Goal: Task Accomplishment & Management: Use online tool/utility

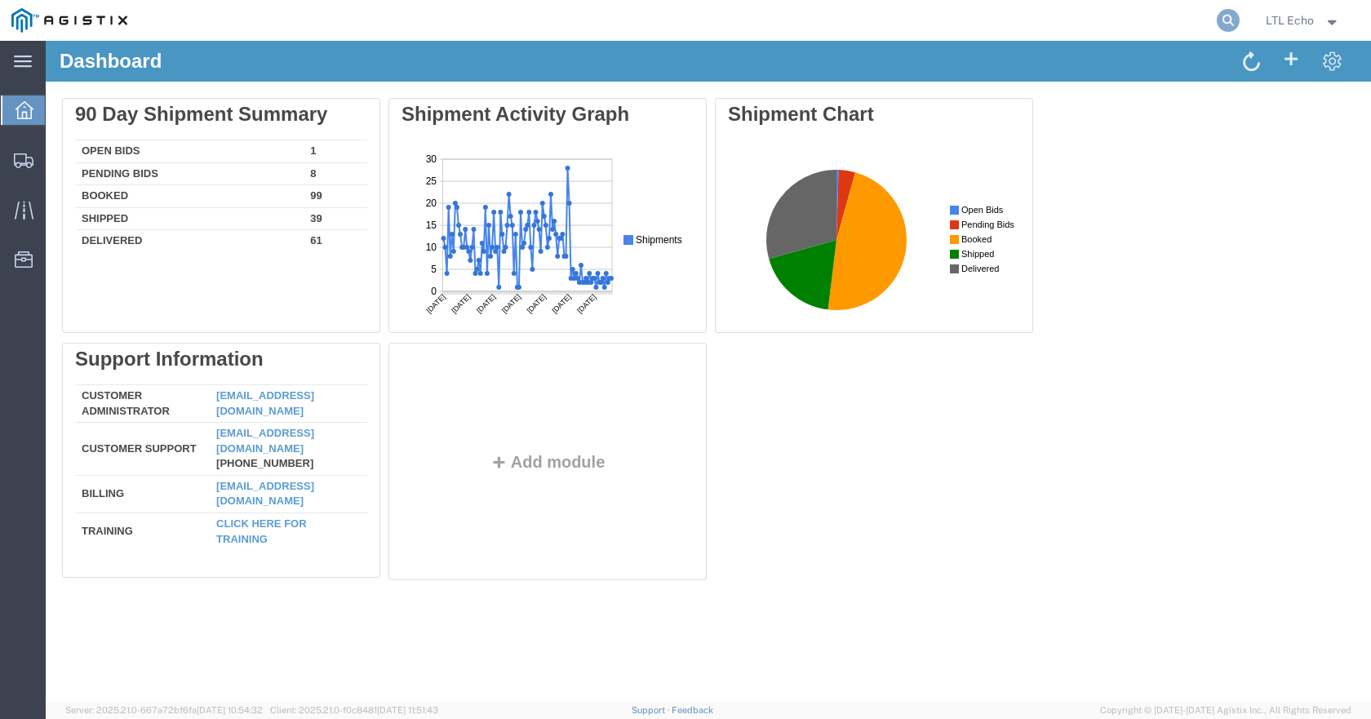
click at [1231, 13] on icon at bounding box center [1227, 20] width 23 height 23
paste input "57101978"
type input "57101978"
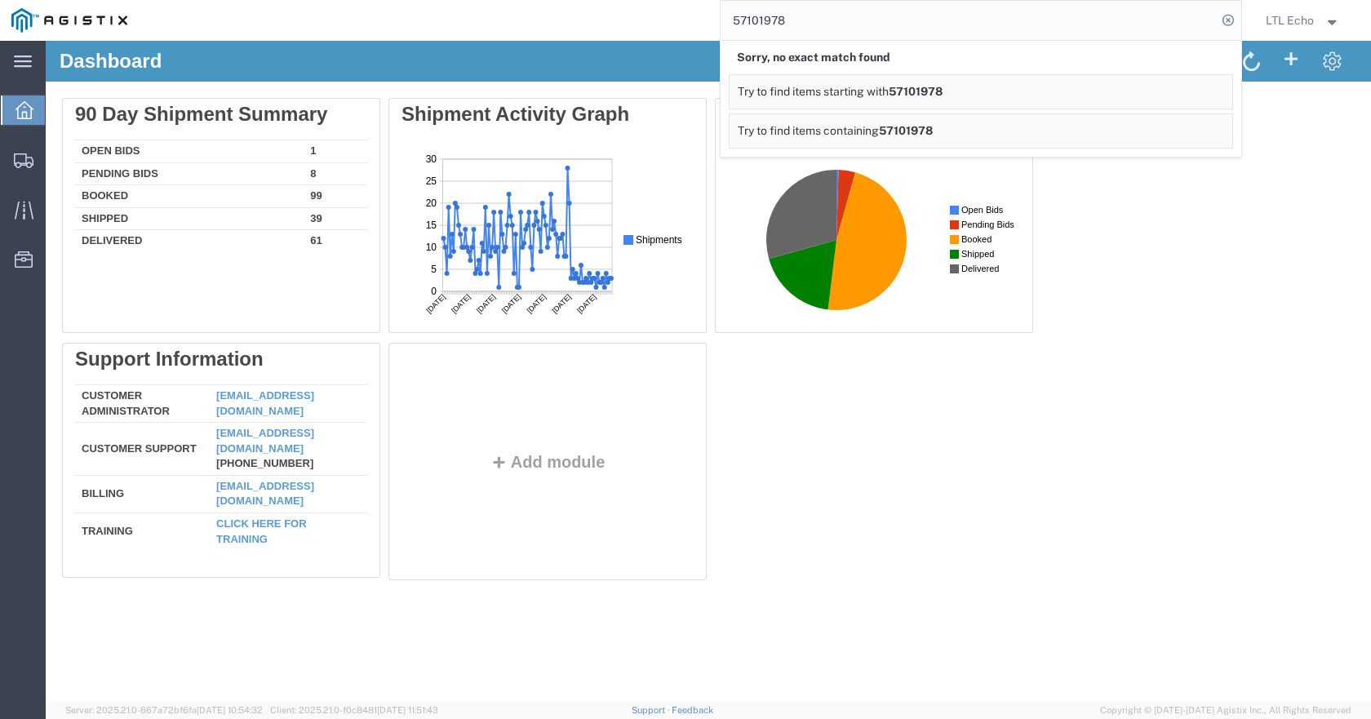
click at [790, 14] on input "57101978" at bounding box center [968, 20] width 496 height 39
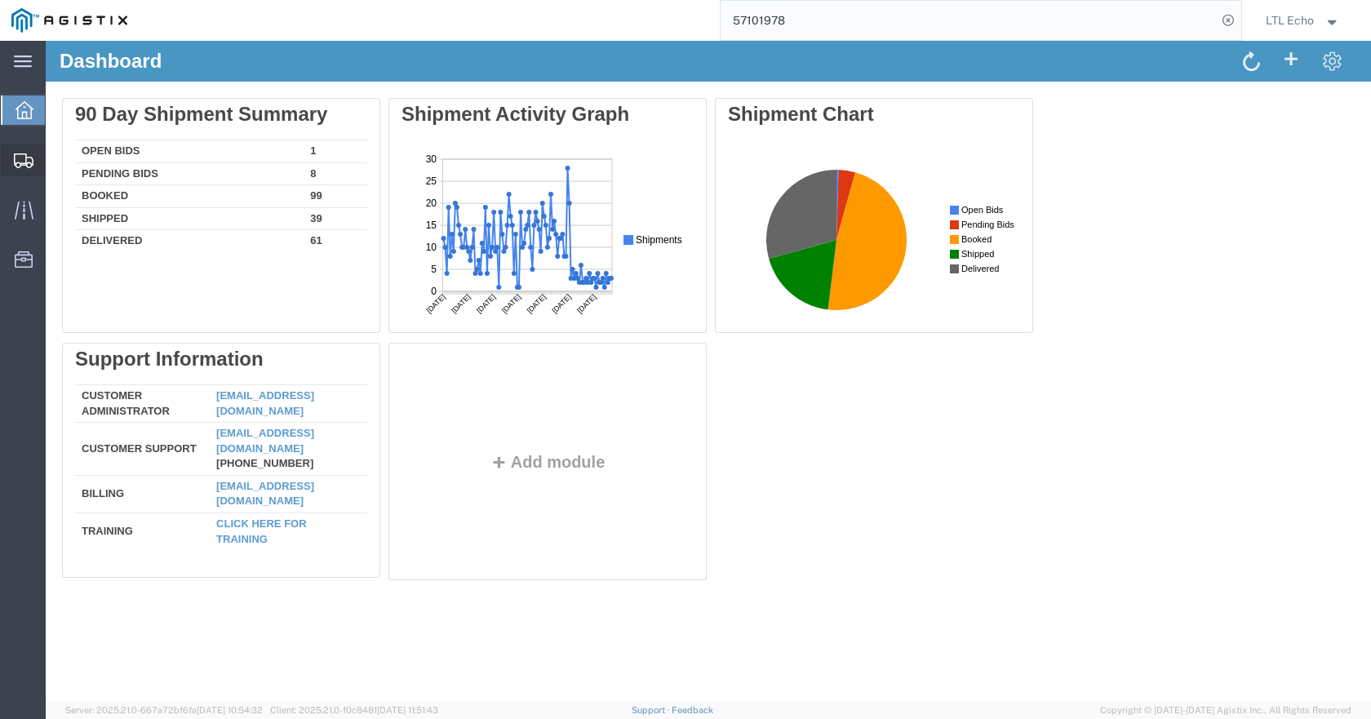
click at [56, 156] on span "Shipments" at bounding box center [50, 160] width 11 height 33
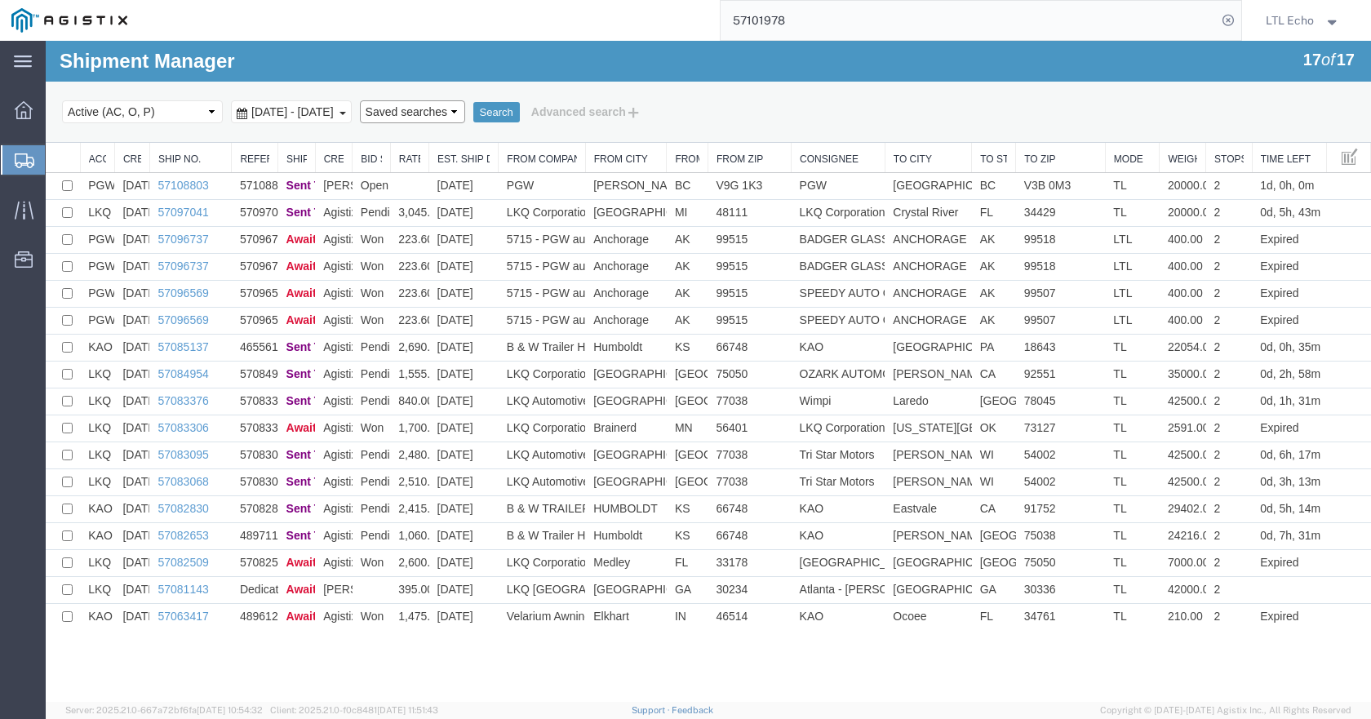
click at [465, 114] on select "Saved searches LKQ TL Lost PGW TL" at bounding box center [412, 111] width 105 height 23
click at [463, 78] on div "Shipment Manager 17 of 17 Search Select status Active (AC, O, P) All Approved A…" at bounding box center [708, 92] width 1325 height 102
click at [188, 185] on link "57108803" at bounding box center [182, 185] width 51 height 13
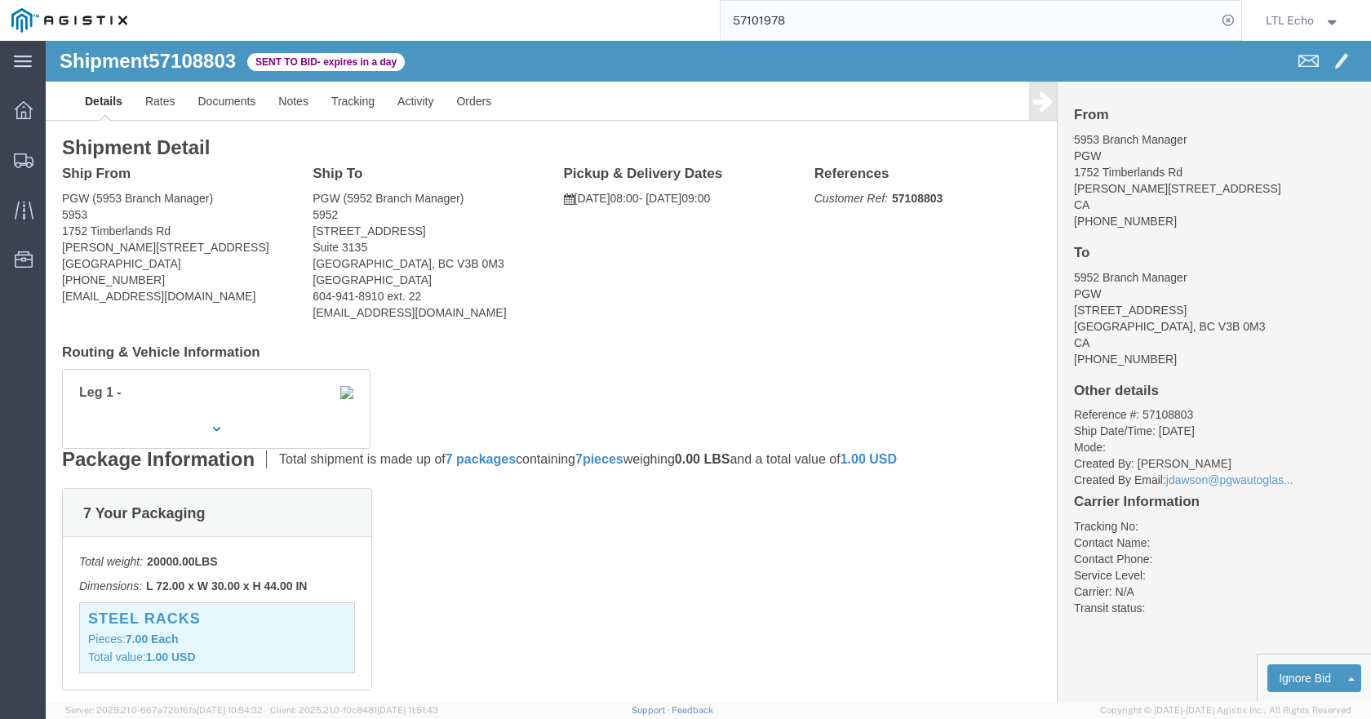
click span "57108803"
copy span "57108803"
click at [56, 161] on span "Shipments" at bounding box center [50, 160] width 11 height 33
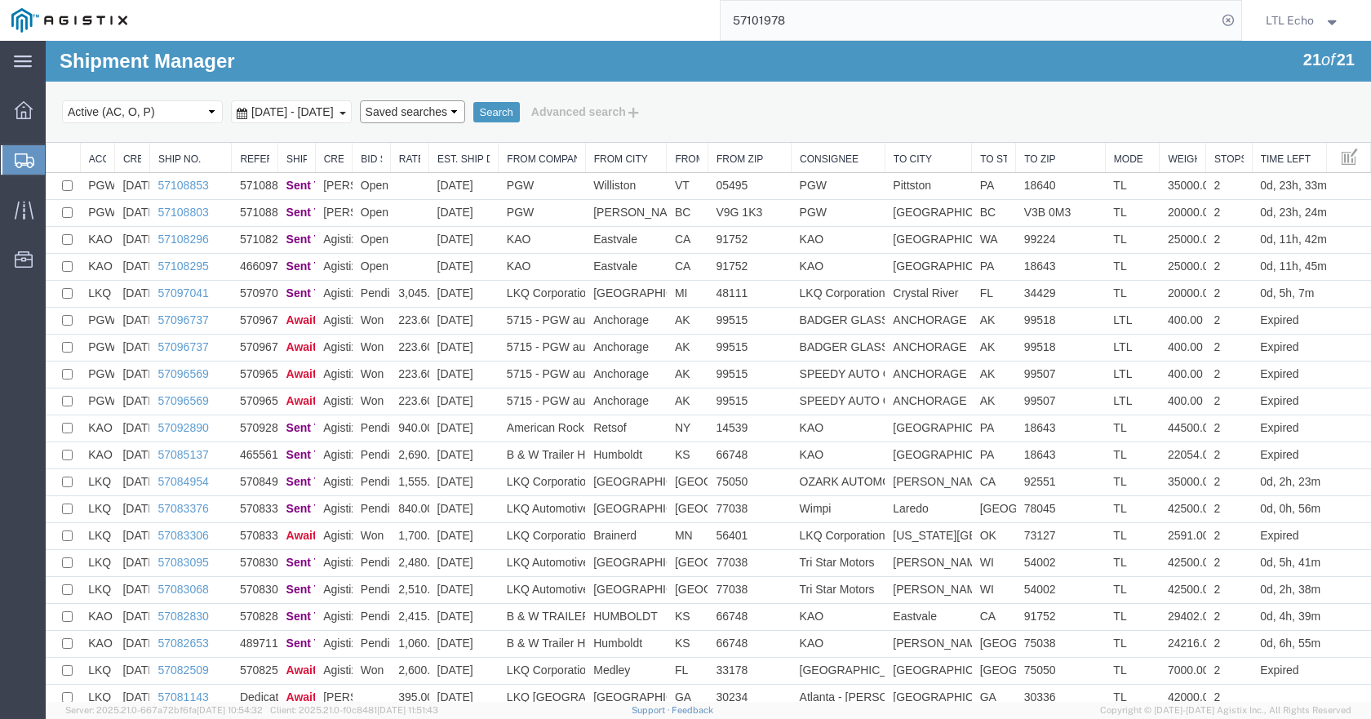
click at [463, 113] on select "Saved searches LKQ TL Lost PGW TL" at bounding box center [412, 111] width 105 height 23
select select "PGW TL"
click at [388, 100] on select "Saved searches LKQ TL Lost PGW TL" at bounding box center [412, 111] width 105 height 23
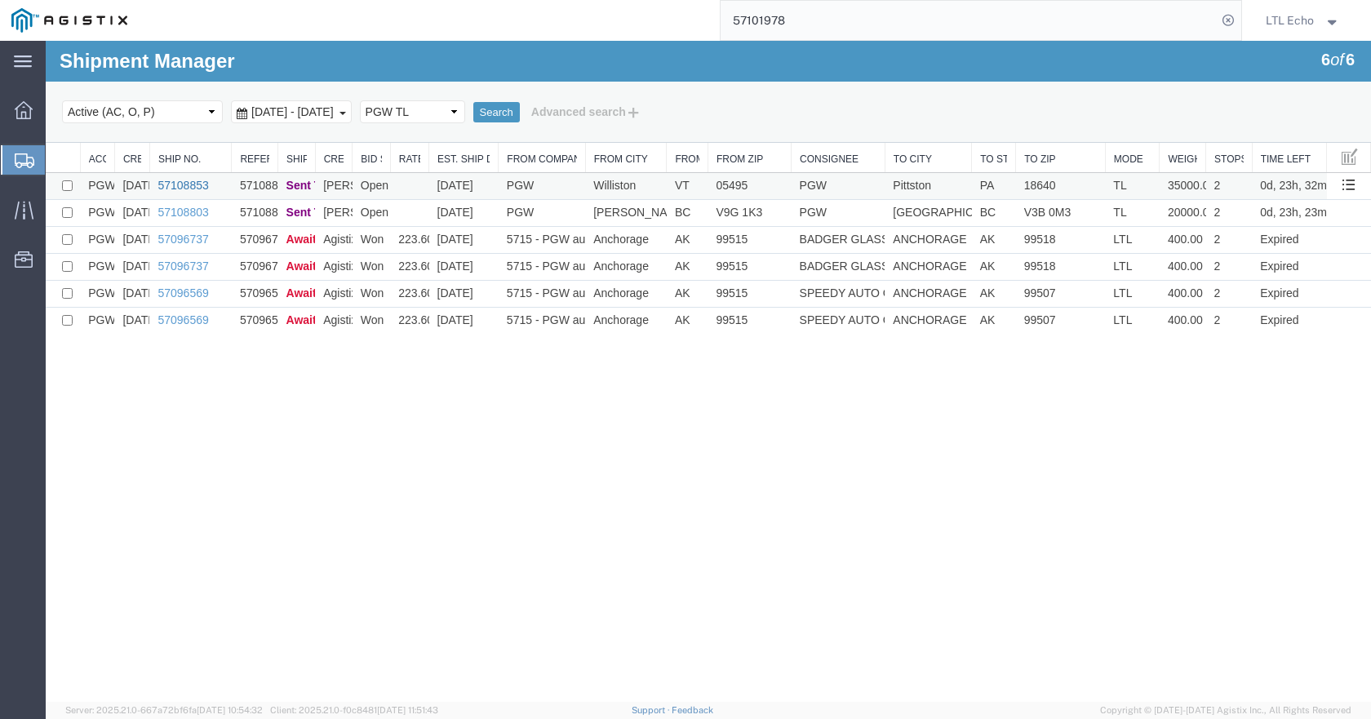
click at [185, 185] on link "57108853" at bounding box center [182, 185] width 51 height 13
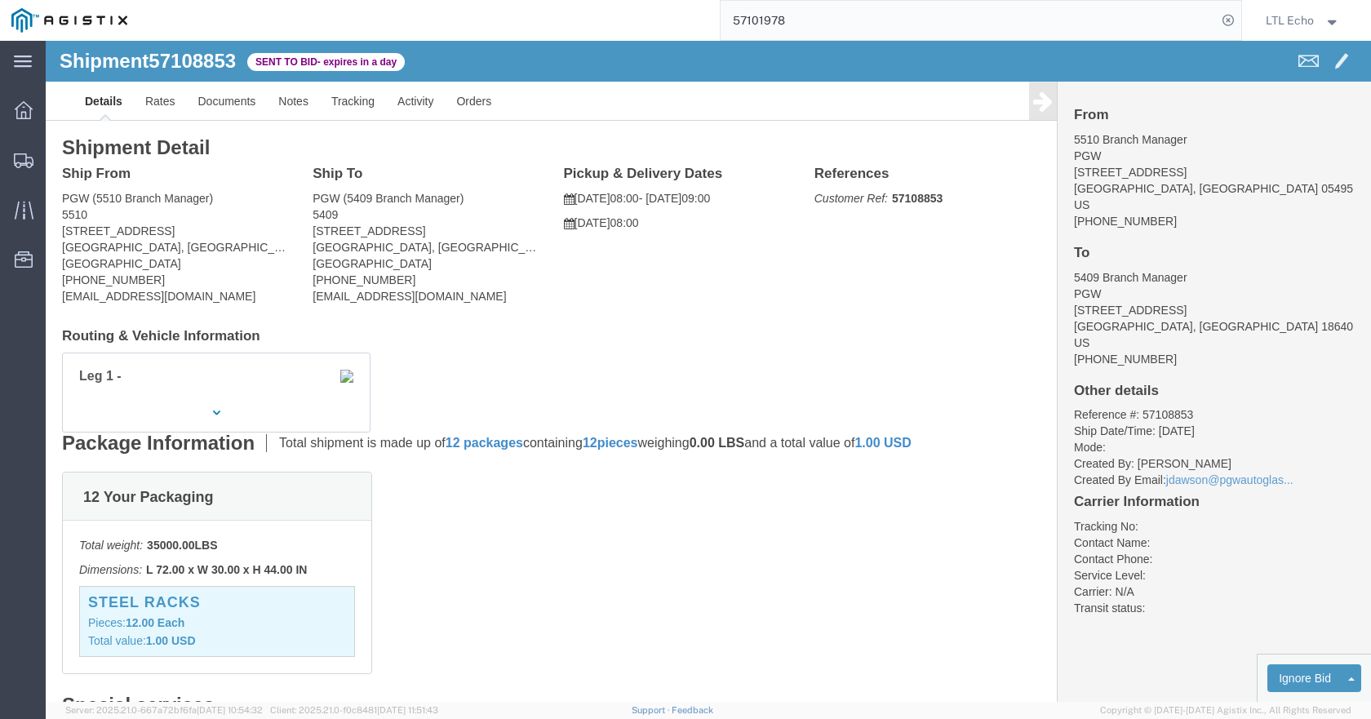
click at [769, 21] on input "57101978" at bounding box center [968, 20] width 496 height 39
paste input "8853"
type input "57108853"
click link "Enter / Modify Bid"
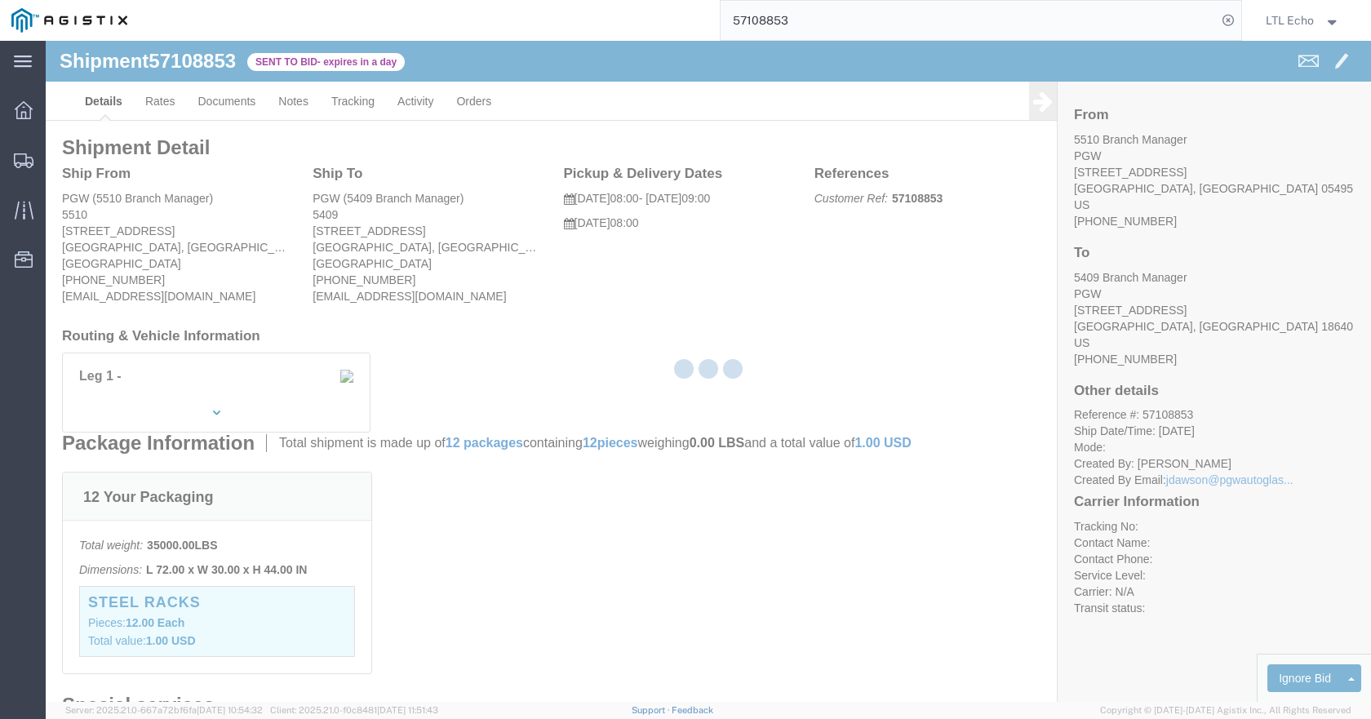
select select "4622"
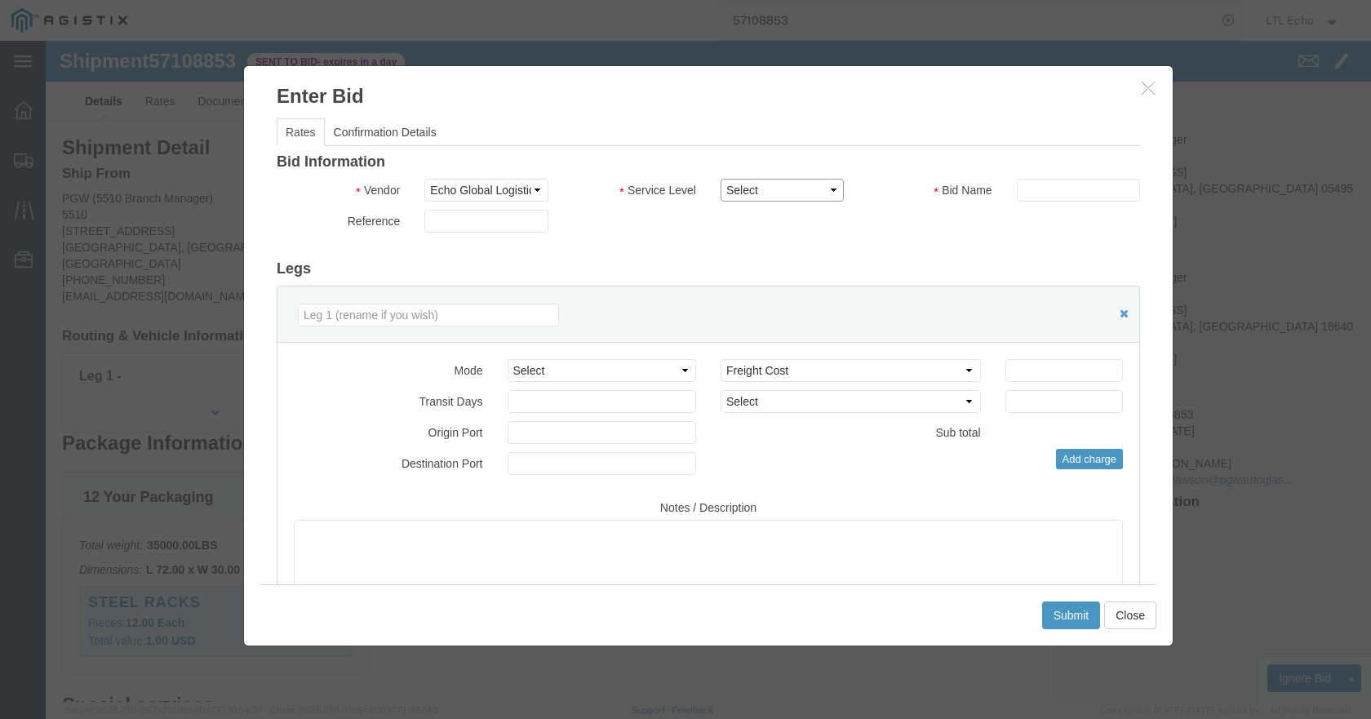
click select "Select Guaranteed Next Day LTL Standard 3-5 Day Rail TL Standard 3 - 5 Day"
select select "13989"
click select "Select Guaranteed Next Day LTL Standard 3-5 Day Rail TL Standard 3 - 5 Day"
paste input "57108853"
type input "57108853"
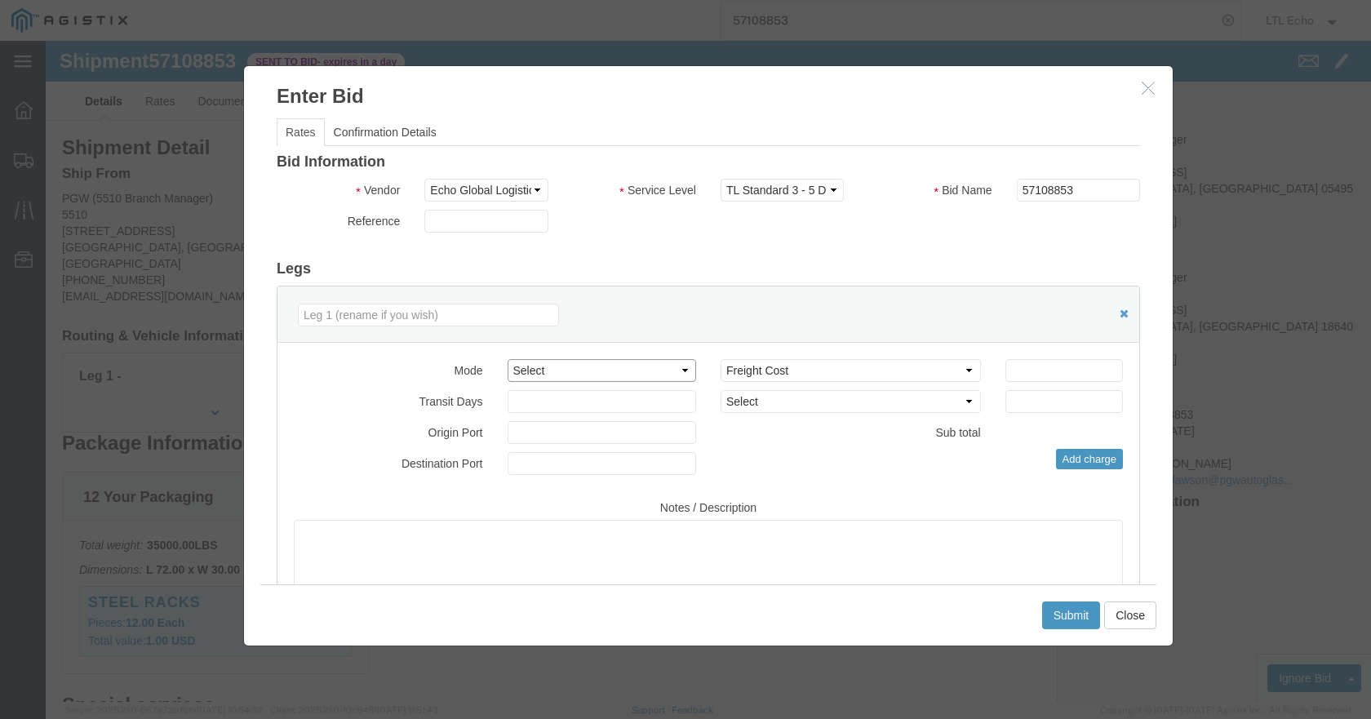
drag, startPoint x: 503, startPoint y: 327, endPoint x: 509, endPoint y: 335, distance: 10.4
click select "Select Air Less than Truckload Multi-Leg Ocean Freight Rail Small Parcel Truckl…"
select select "TL"
click select "Select Air Less than Truckload Multi-Leg Ocean Freight Rail Small Parcel Truckl…"
click input "number"
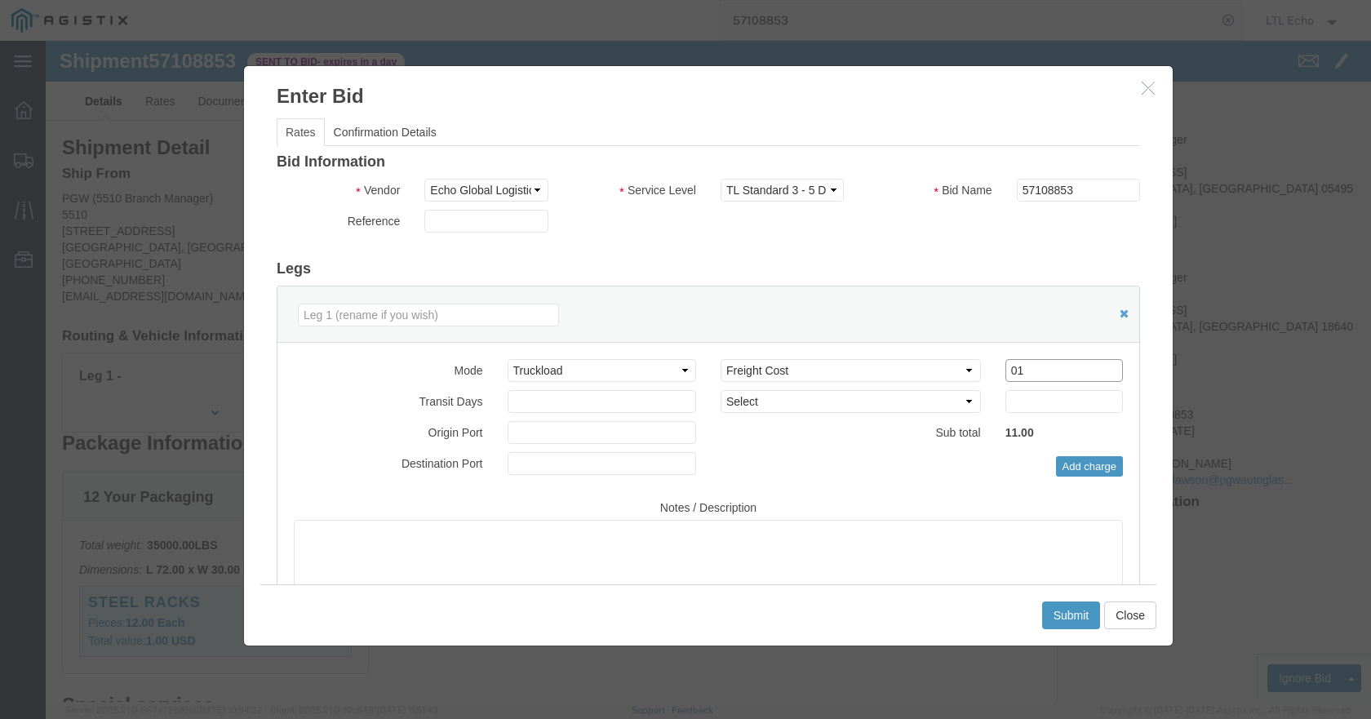
type input "0"
type input "1100"
click button "Submit"
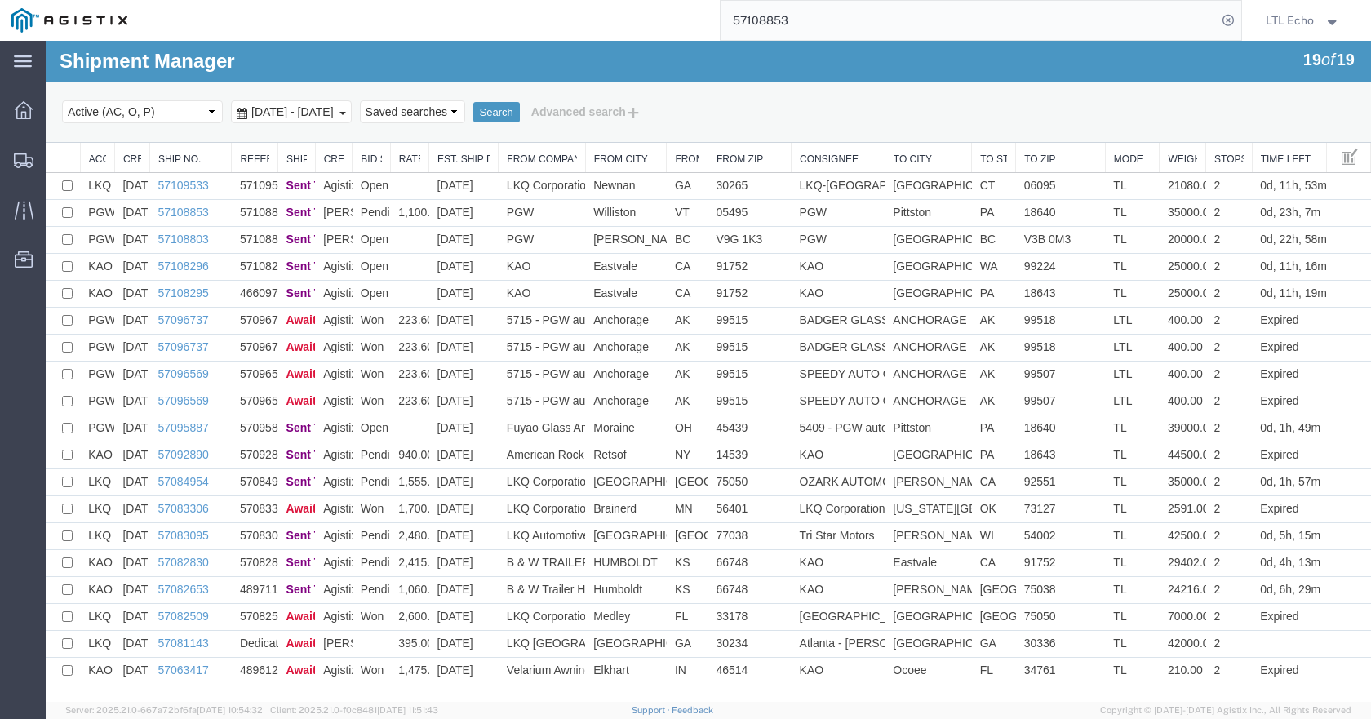
click at [775, 19] on input "57108853" at bounding box center [968, 20] width 496 height 39
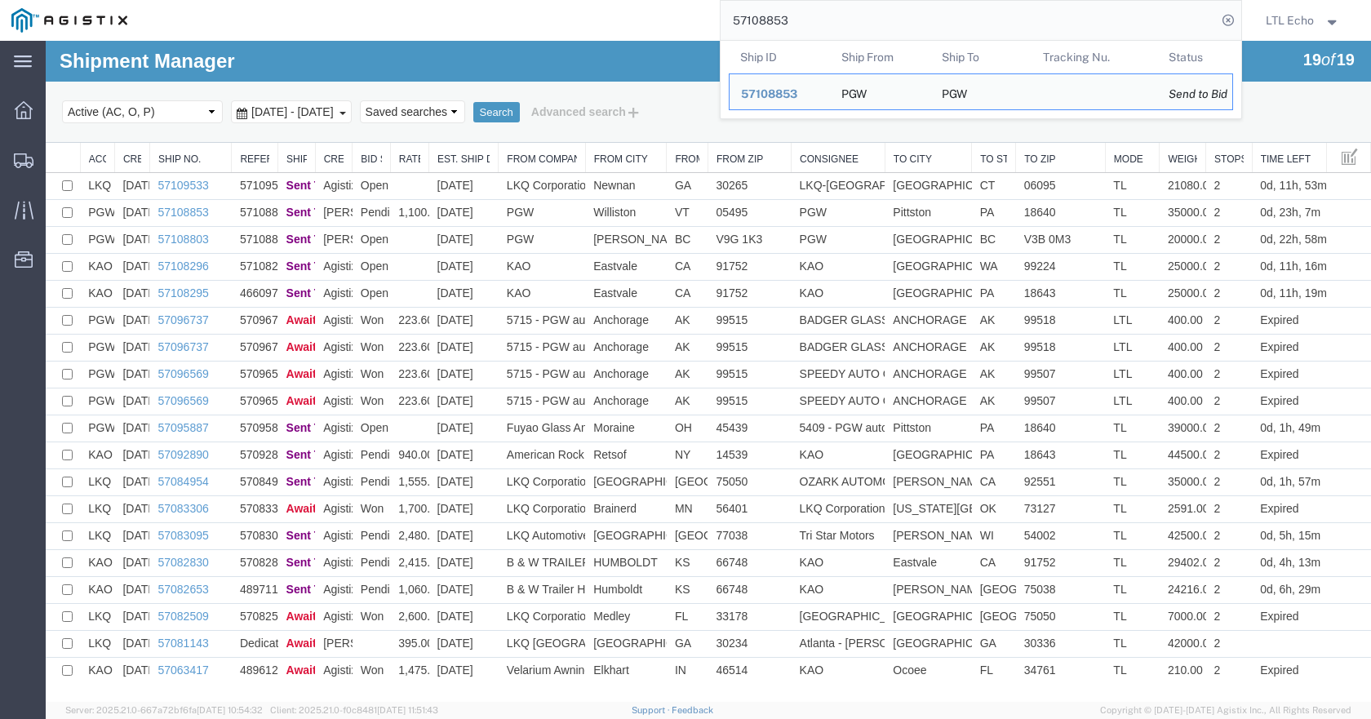
click at [775, 19] on input "57108853" at bounding box center [968, 20] width 496 height 39
paste input "095887"
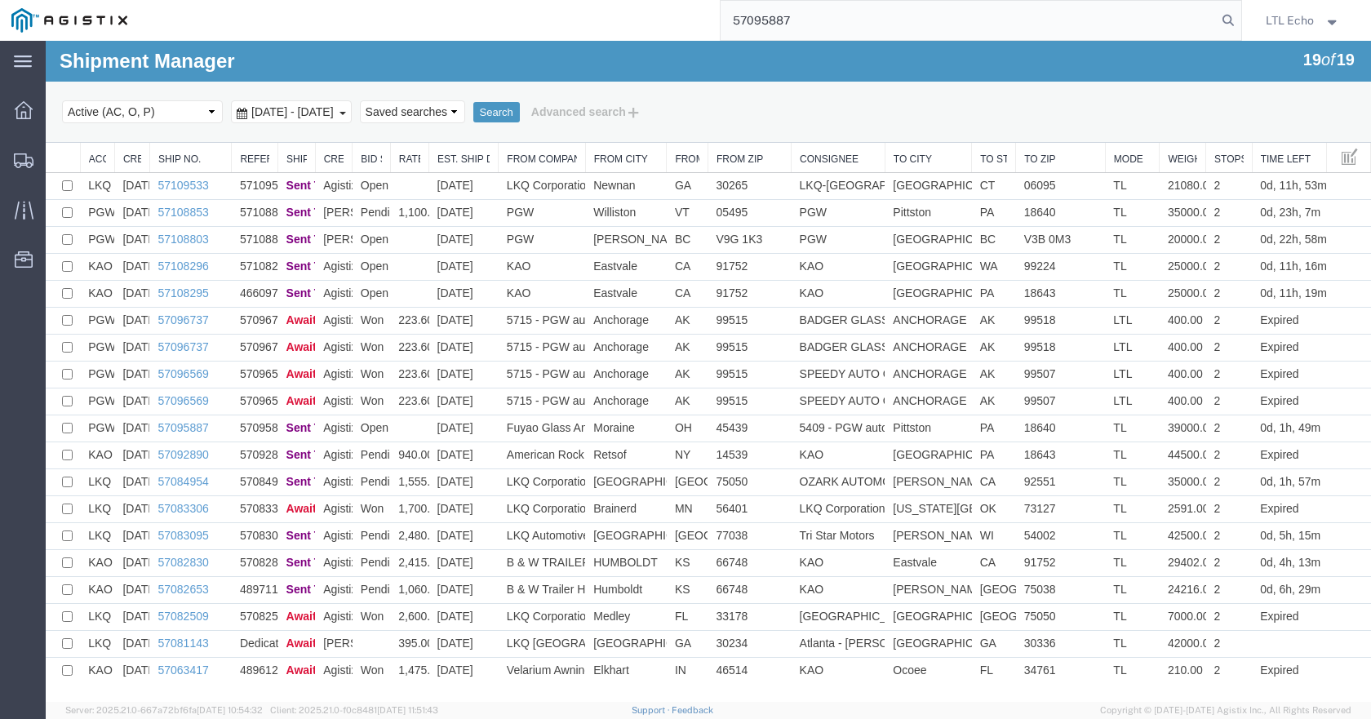
type input "57095887"
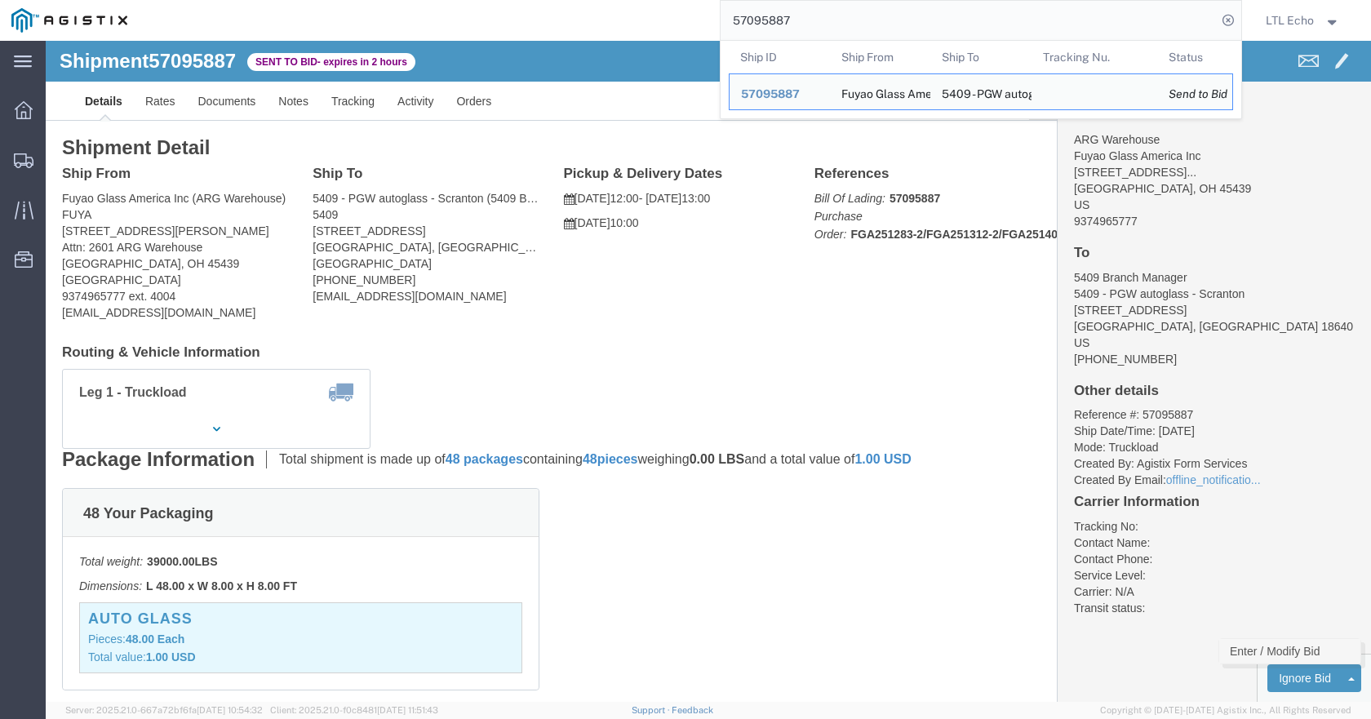
click link "Enter / Modify Bid"
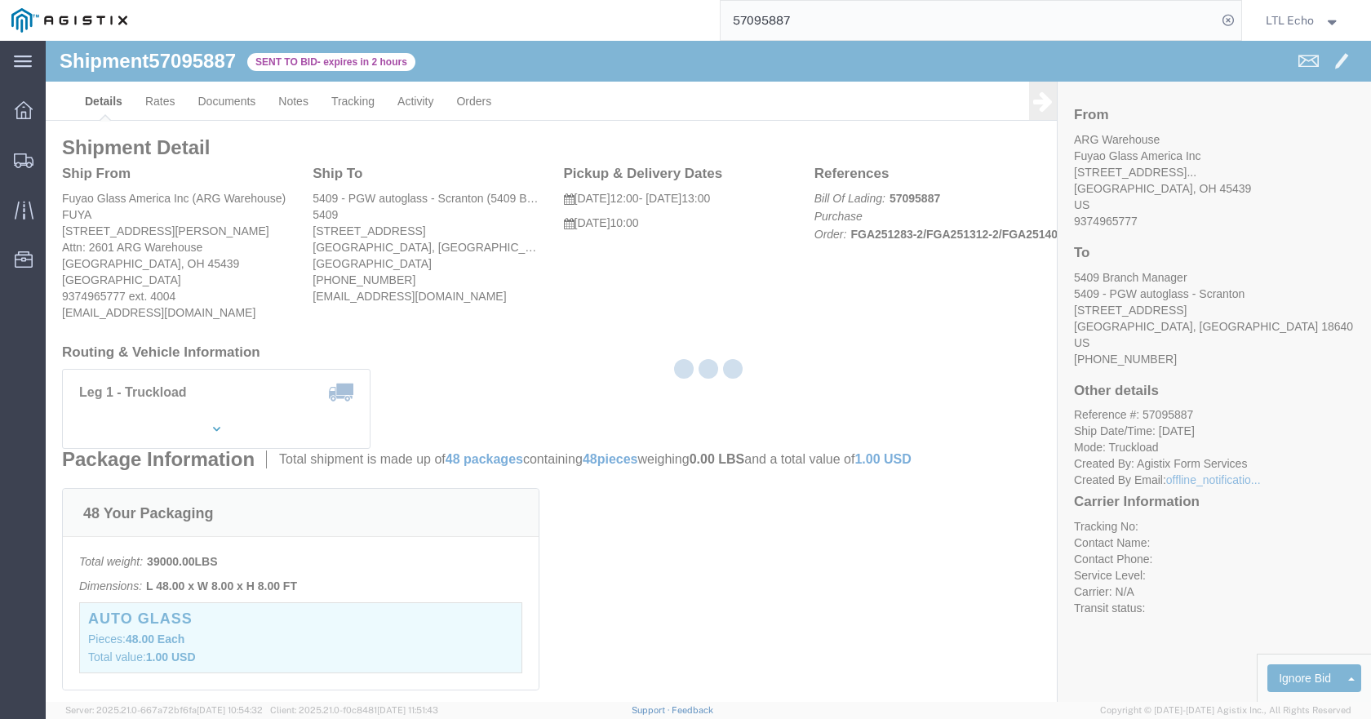
select select "4622"
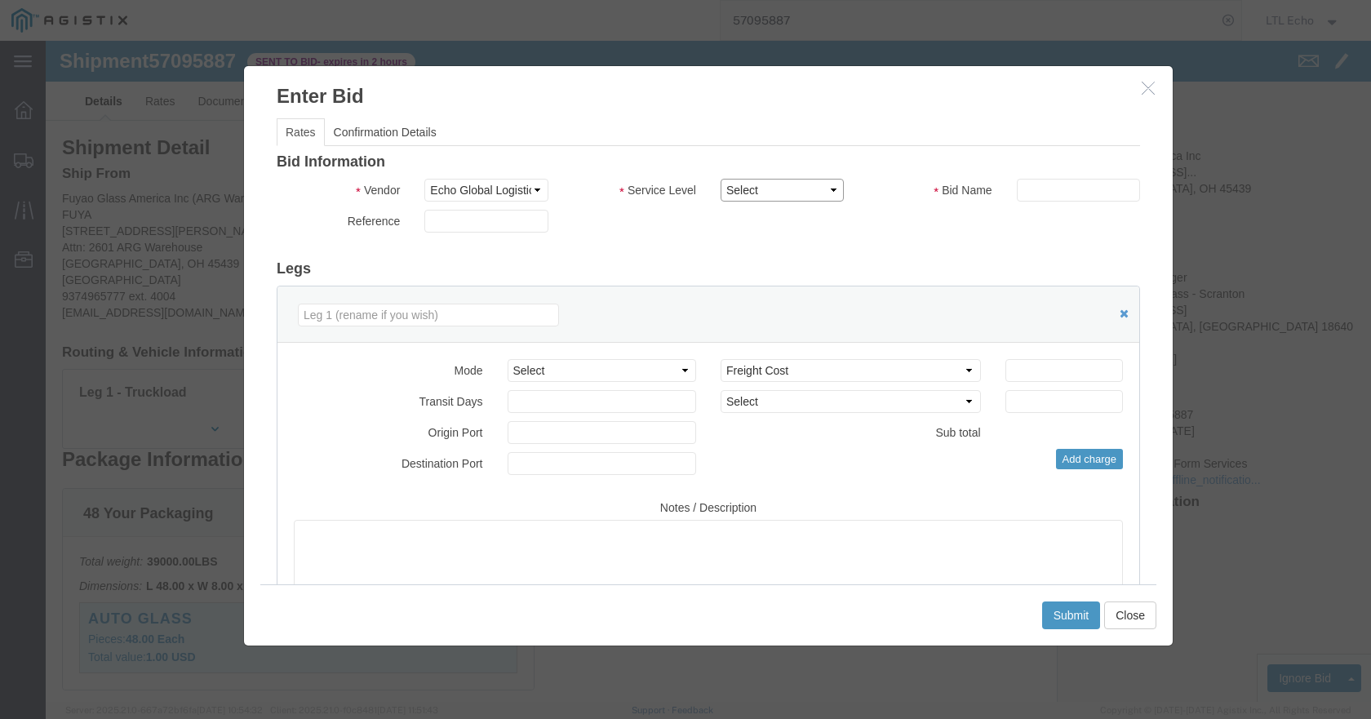
click select "Select Guaranteed Next Day LTL Standard 3-5 Day Rail TL Standard 3 - 5 Day"
select select "13989"
click select "Select Guaranteed Next Day LTL Standard 3-5 Day Rail TL Standard 3 - 5 Day"
paste input "57095887"
type input "57095887"
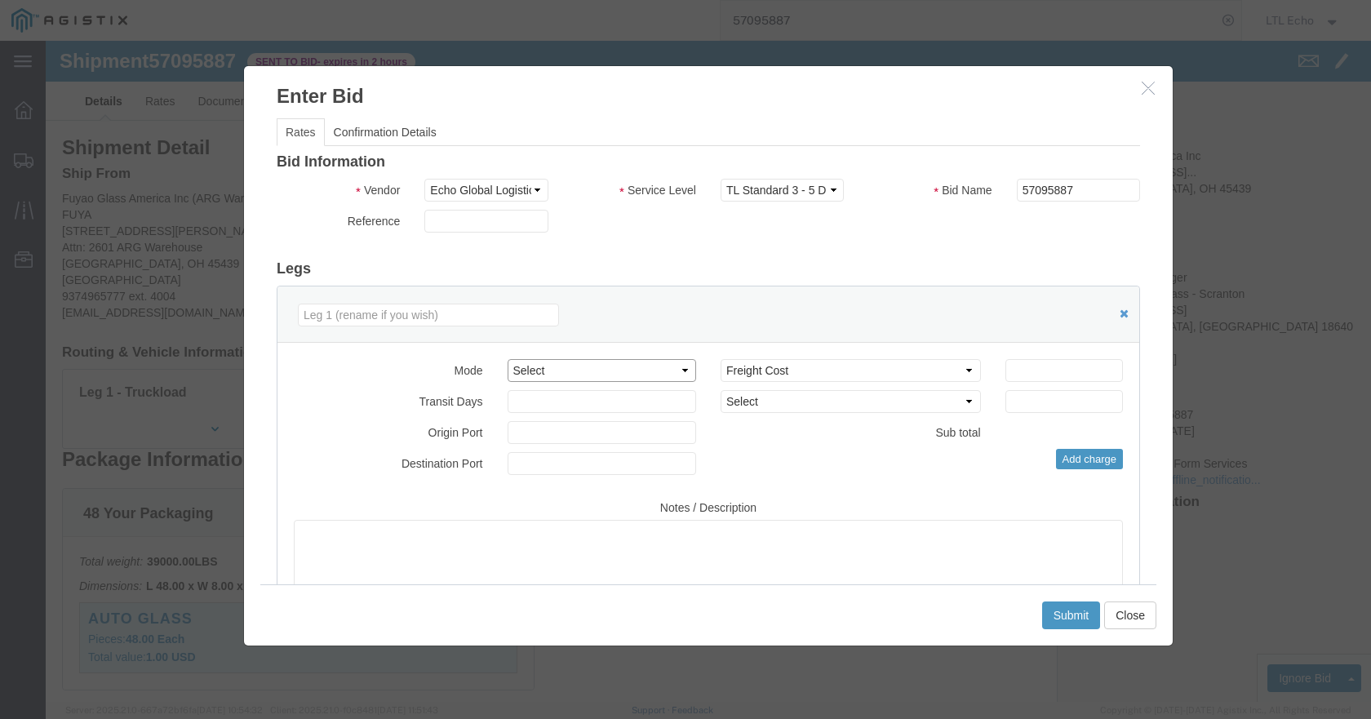
click select "Select Air Less than Truckload Multi-Leg Ocean Freight Rail Small Parcel Truckl…"
select select "TL"
click select "Select Air Less than Truckload Multi-Leg Ocean Freight Rail Small Parcel Truckl…"
click input "number"
type input "1500"
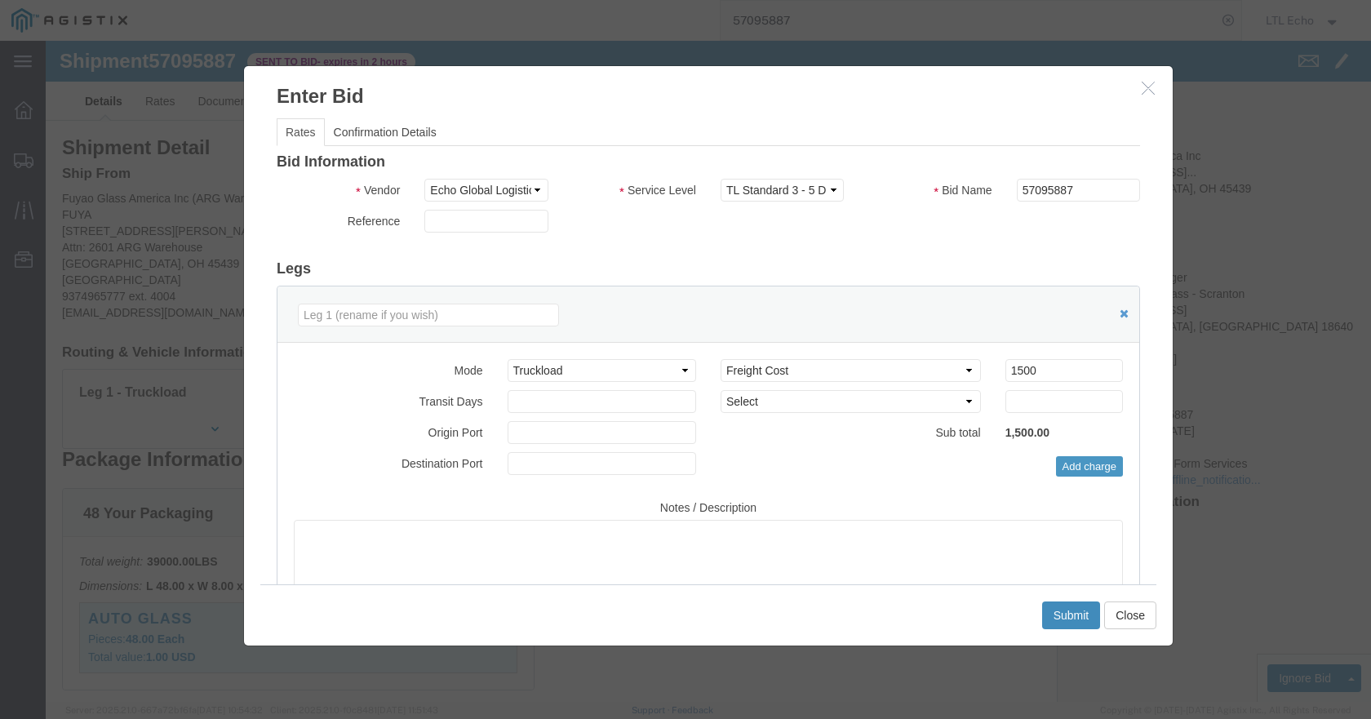
click button "Submit"
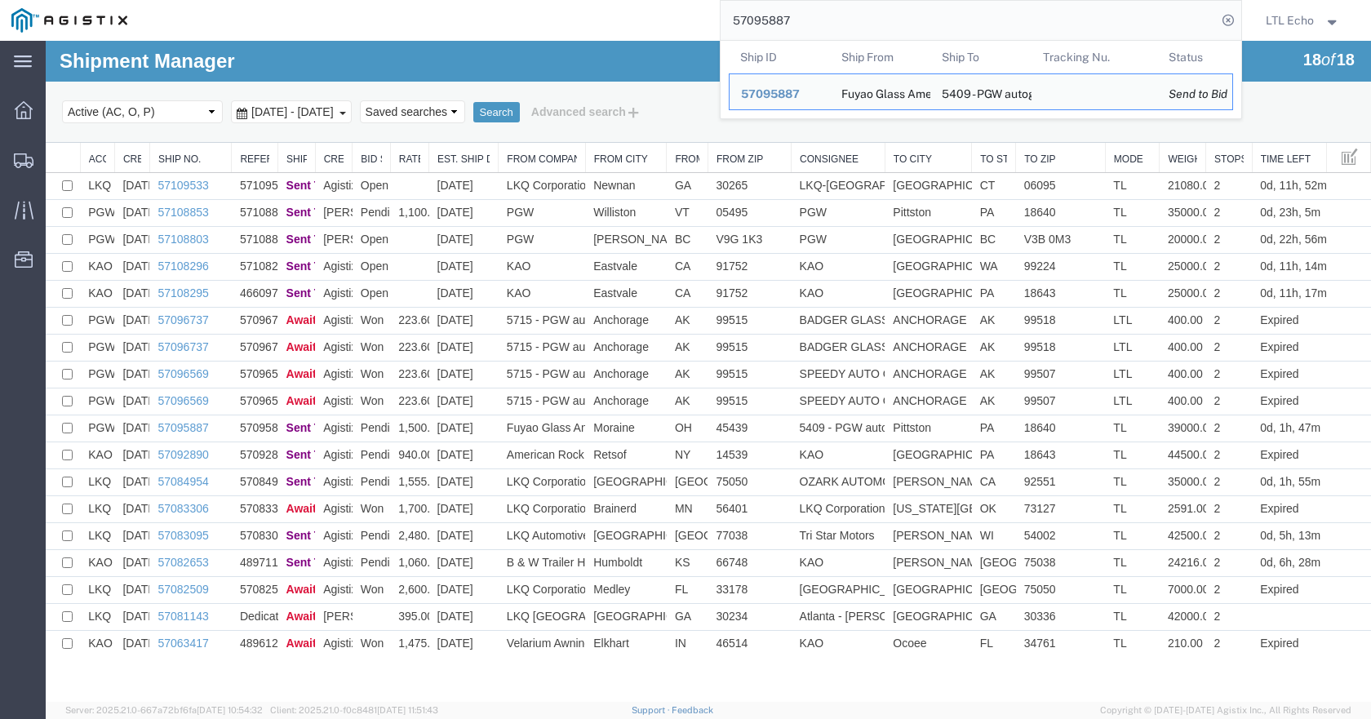
click at [764, 20] on input "57095887" at bounding box center [968, 20] width 496 height 39
paste input "108803"
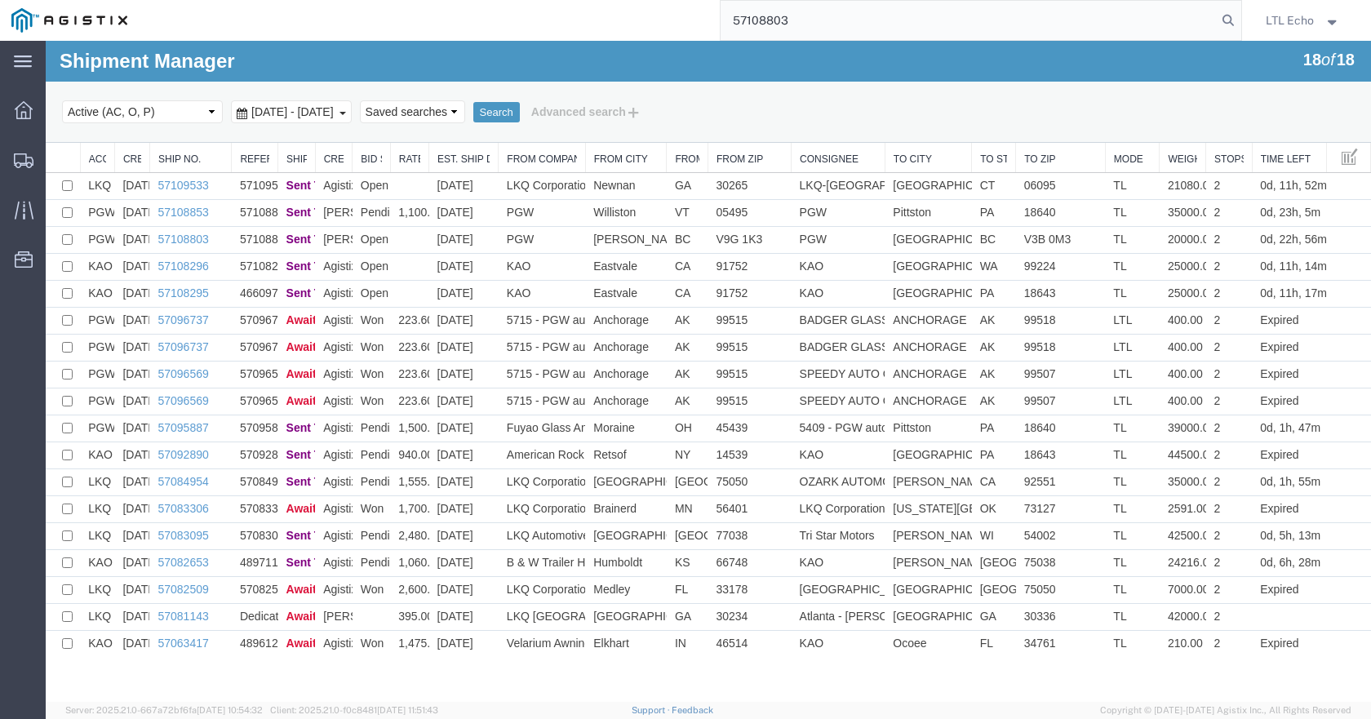
type input "57108803"
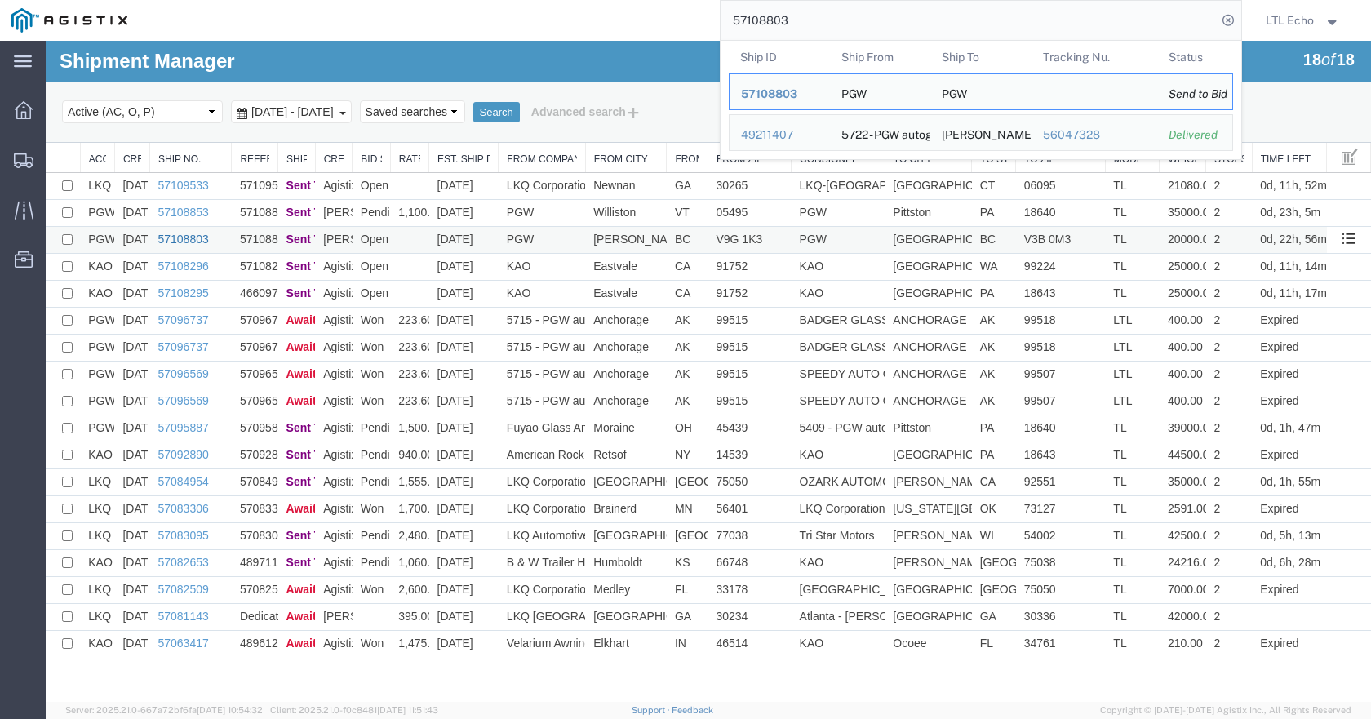
click at [174, 241] on link "57108803" at bounding box center [182, 239] width 51 height 13
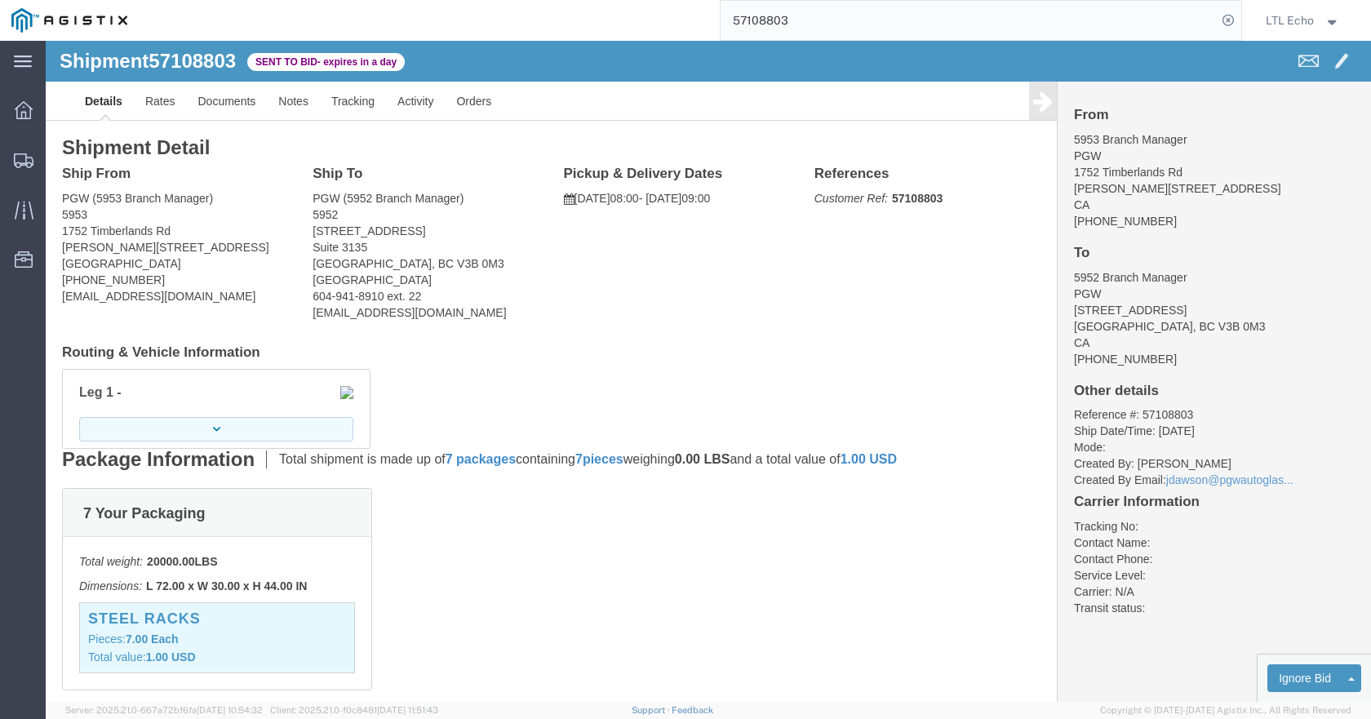
click button "button"
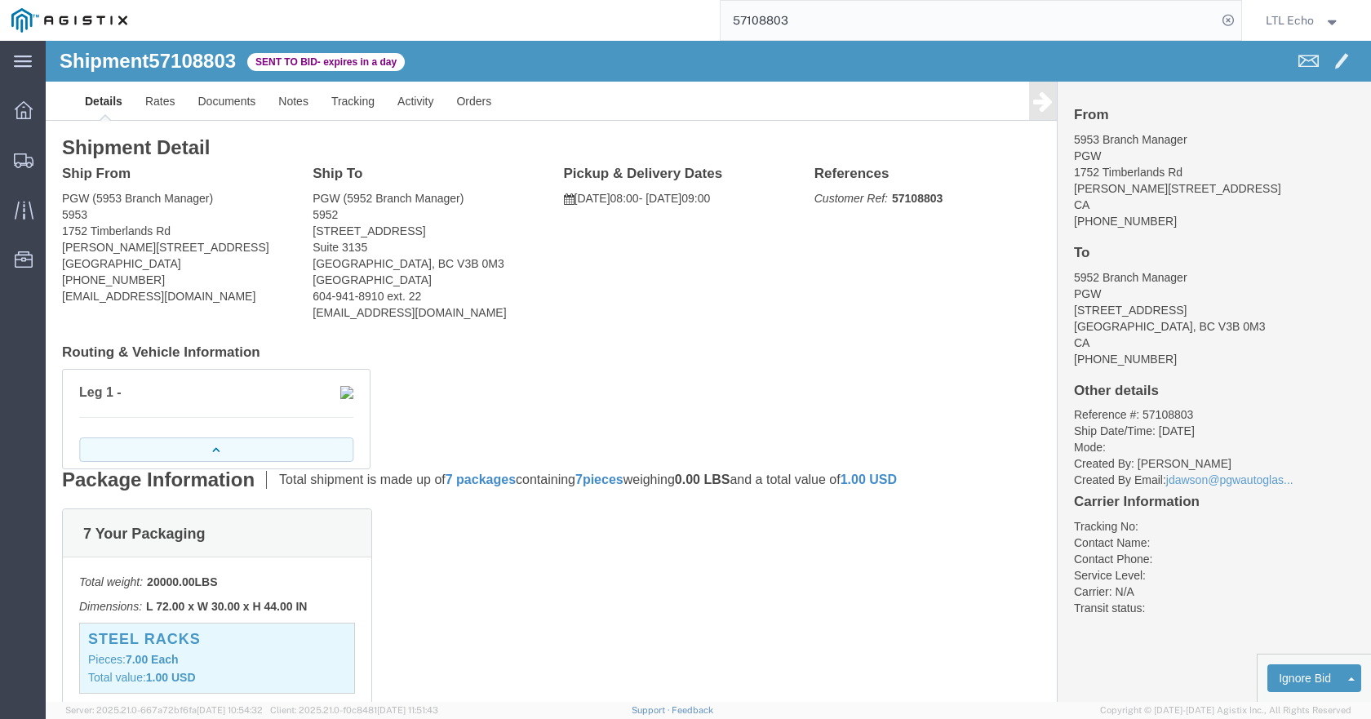
click button "button"
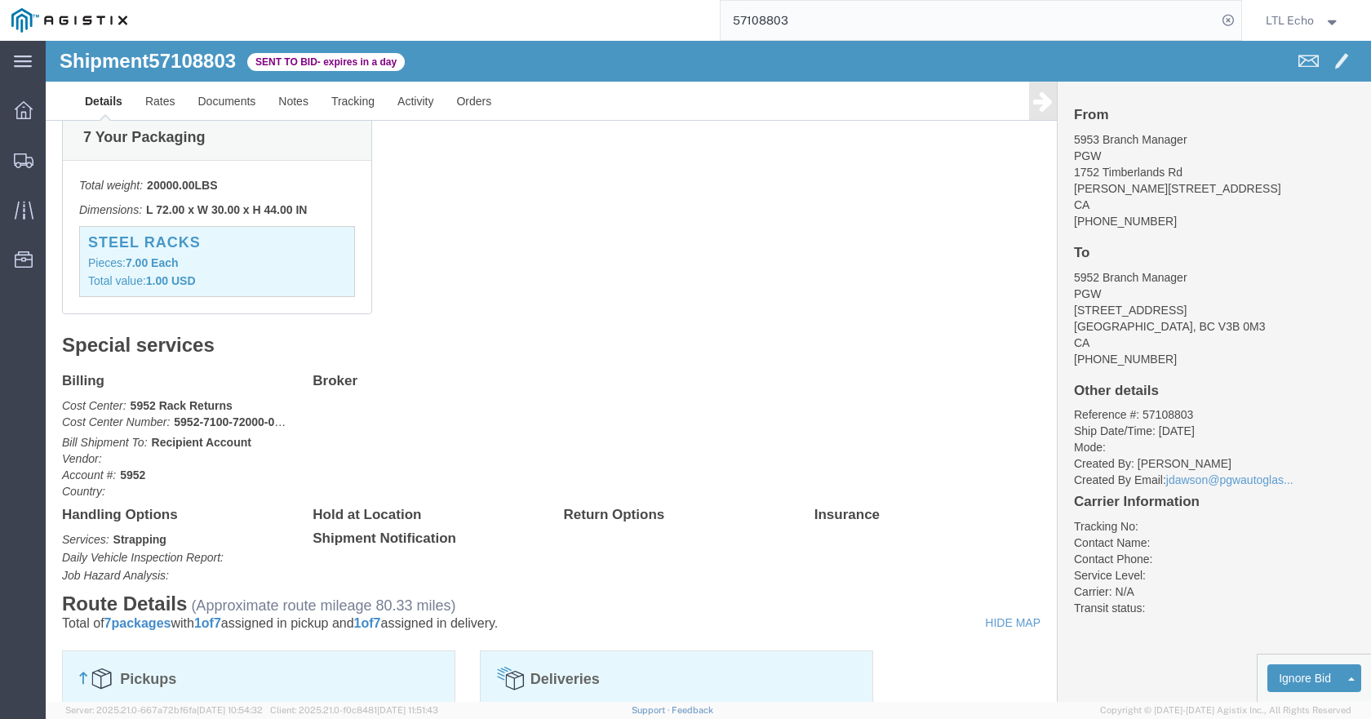
scroll to position [245, 0]
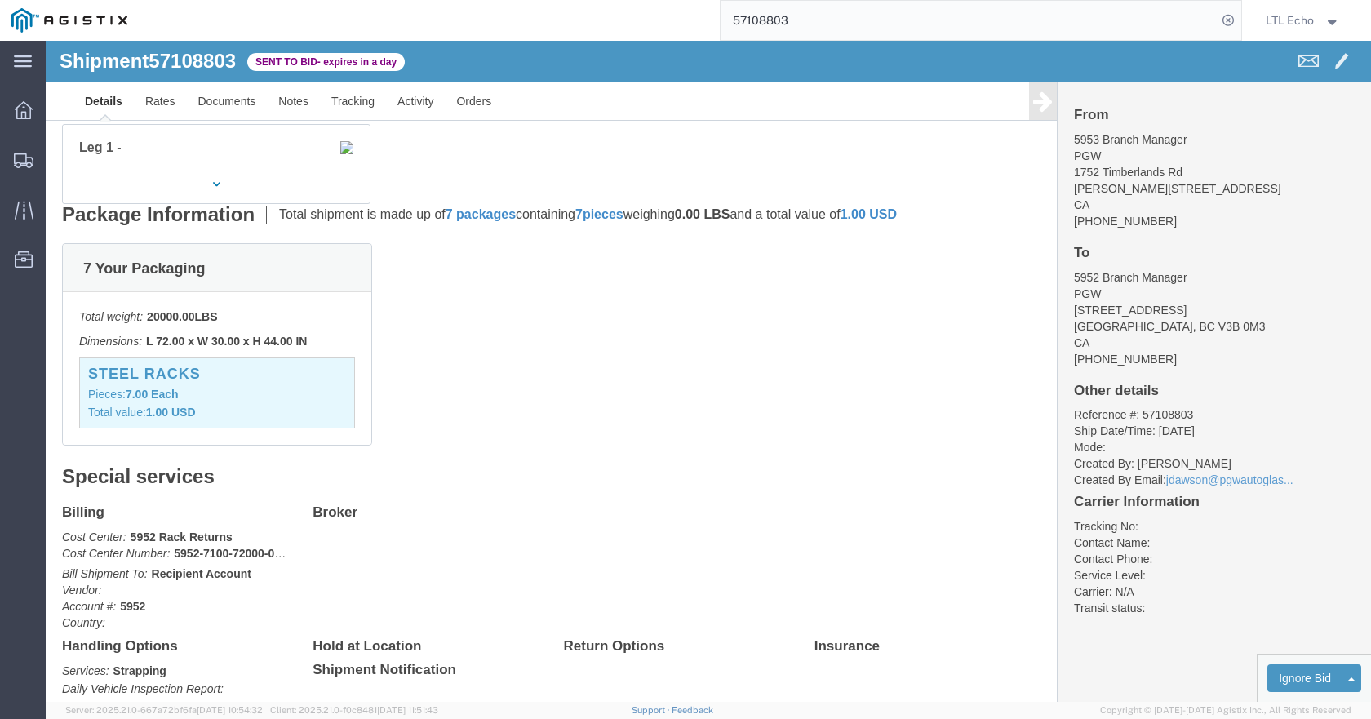
click at [776, 24] on input "57108803" at bounding box center [968, 20] width 496 height 39
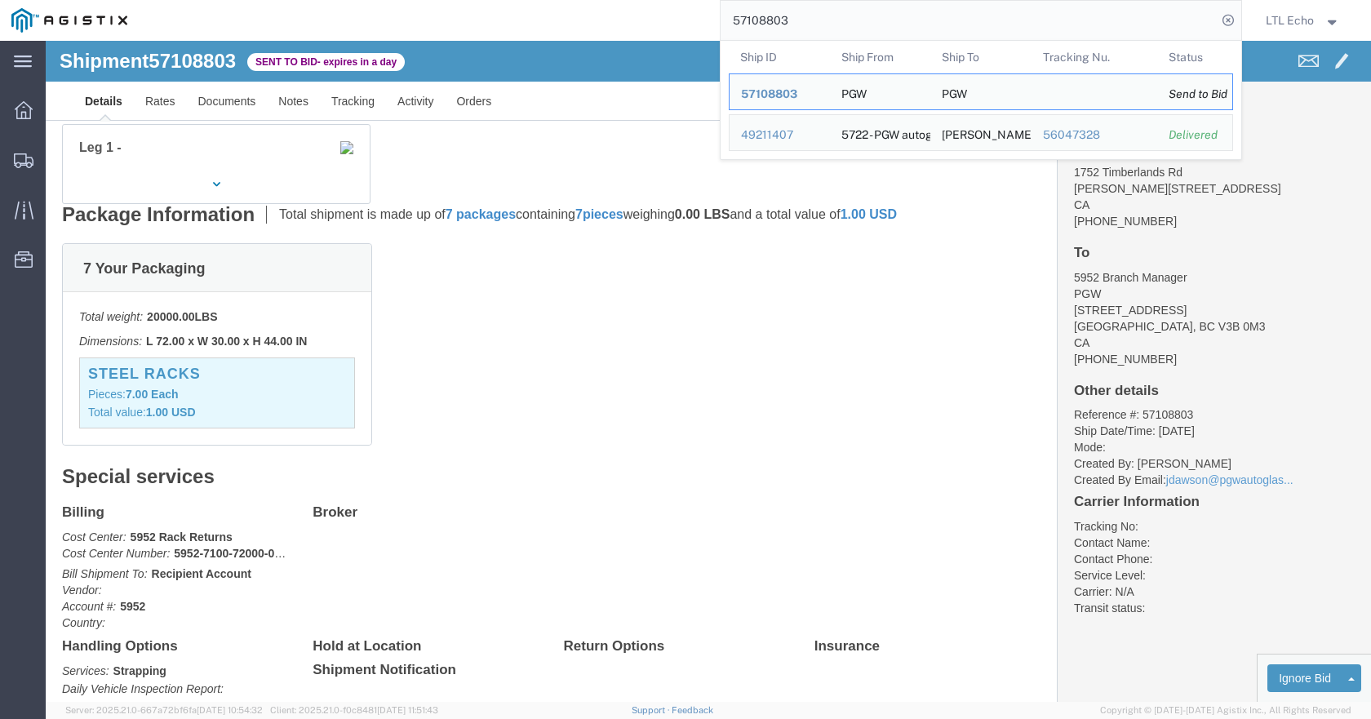
click at [776, 24] on input "57108803" at bounding box center [968, 20] width 496 height 39
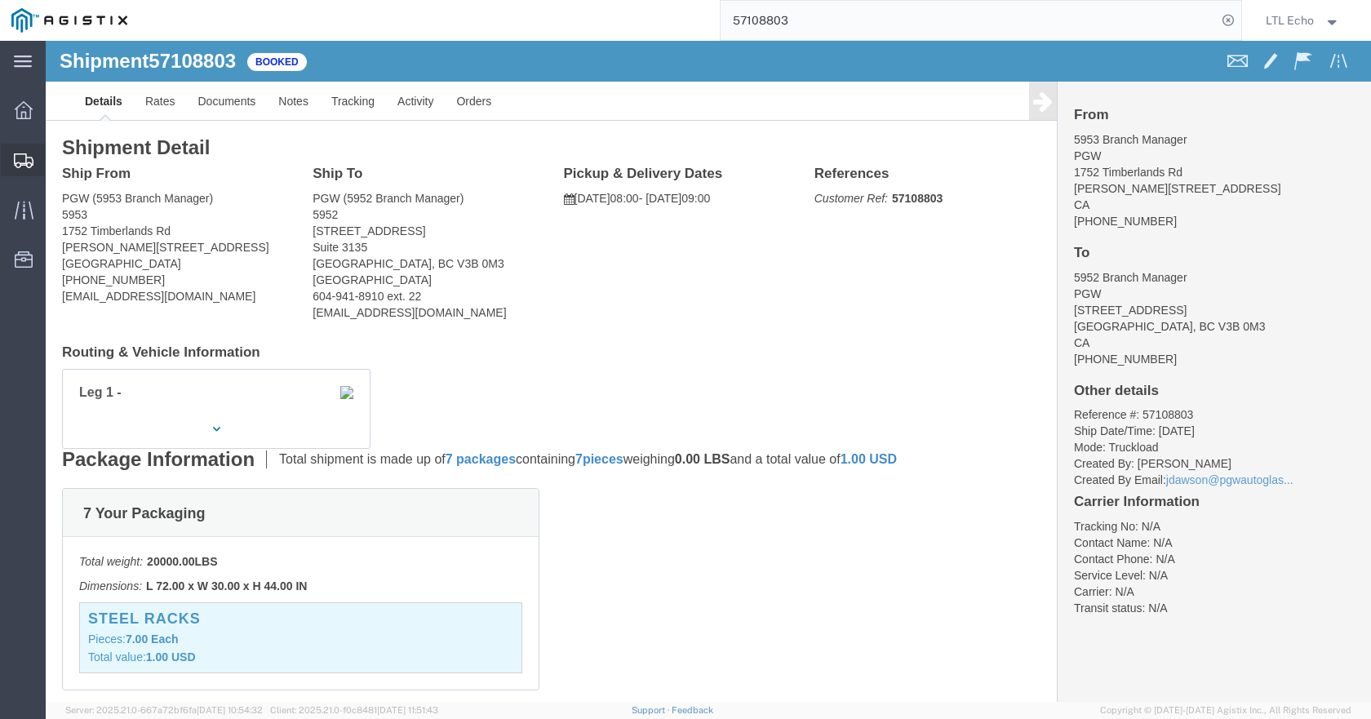
click at [47, 154] on span "Shipments" at bounding box center [50, 160] width 11 height 33
